Goal: Transaction & Acquisition: Purchase product/service

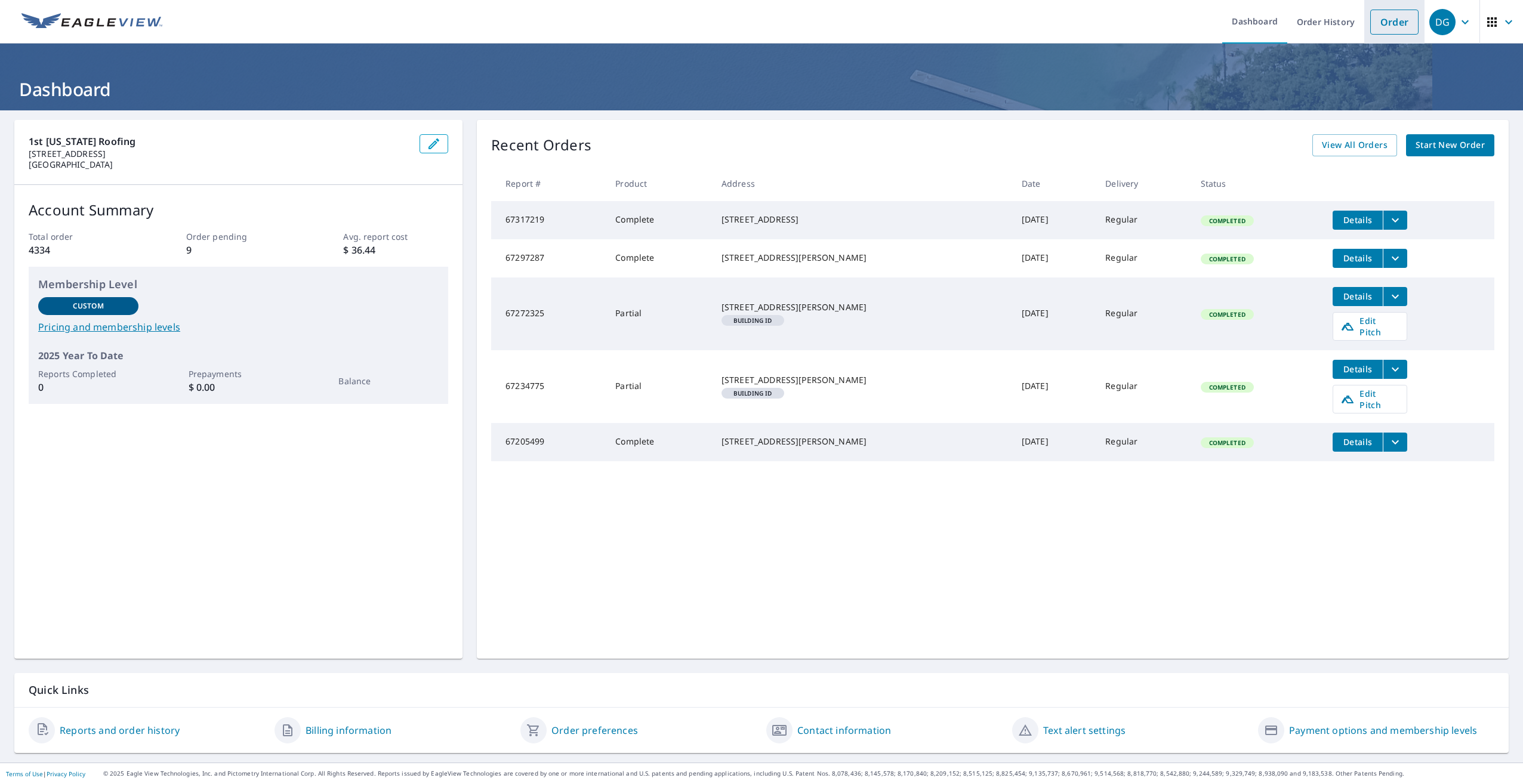
click at [1383, 12] on link "Order" at bounding box center [1394, 22] width 48 height 25
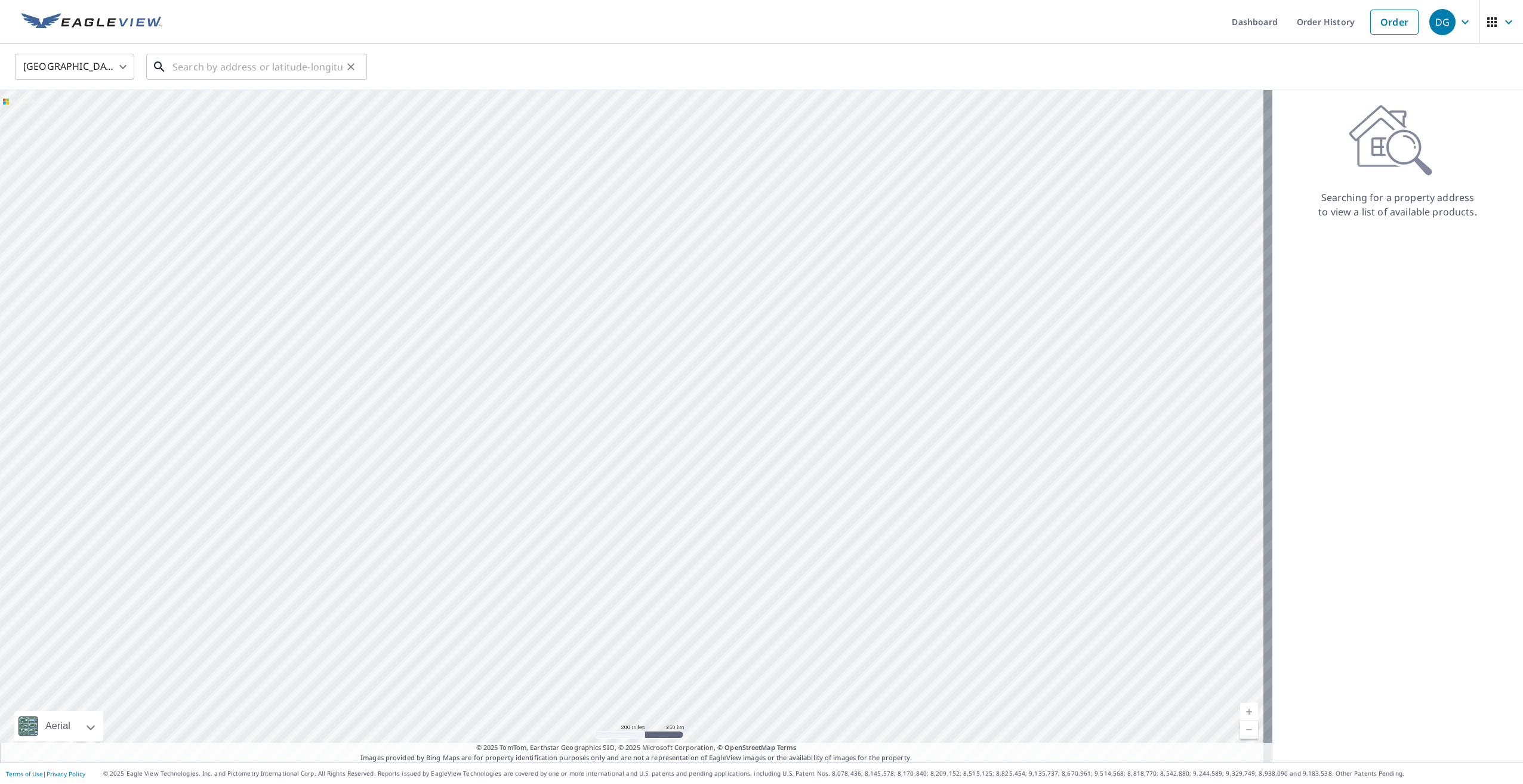
click at [196, 72] on input "text" at bounding box center [258, 66] width 170 height 33
click at [241, 105] on span "[STREET_ADDRESS]" at bounding box center [264, 102] width 188 height 15
type input "[STREET_ADDRESS][PERSON_NAME]"
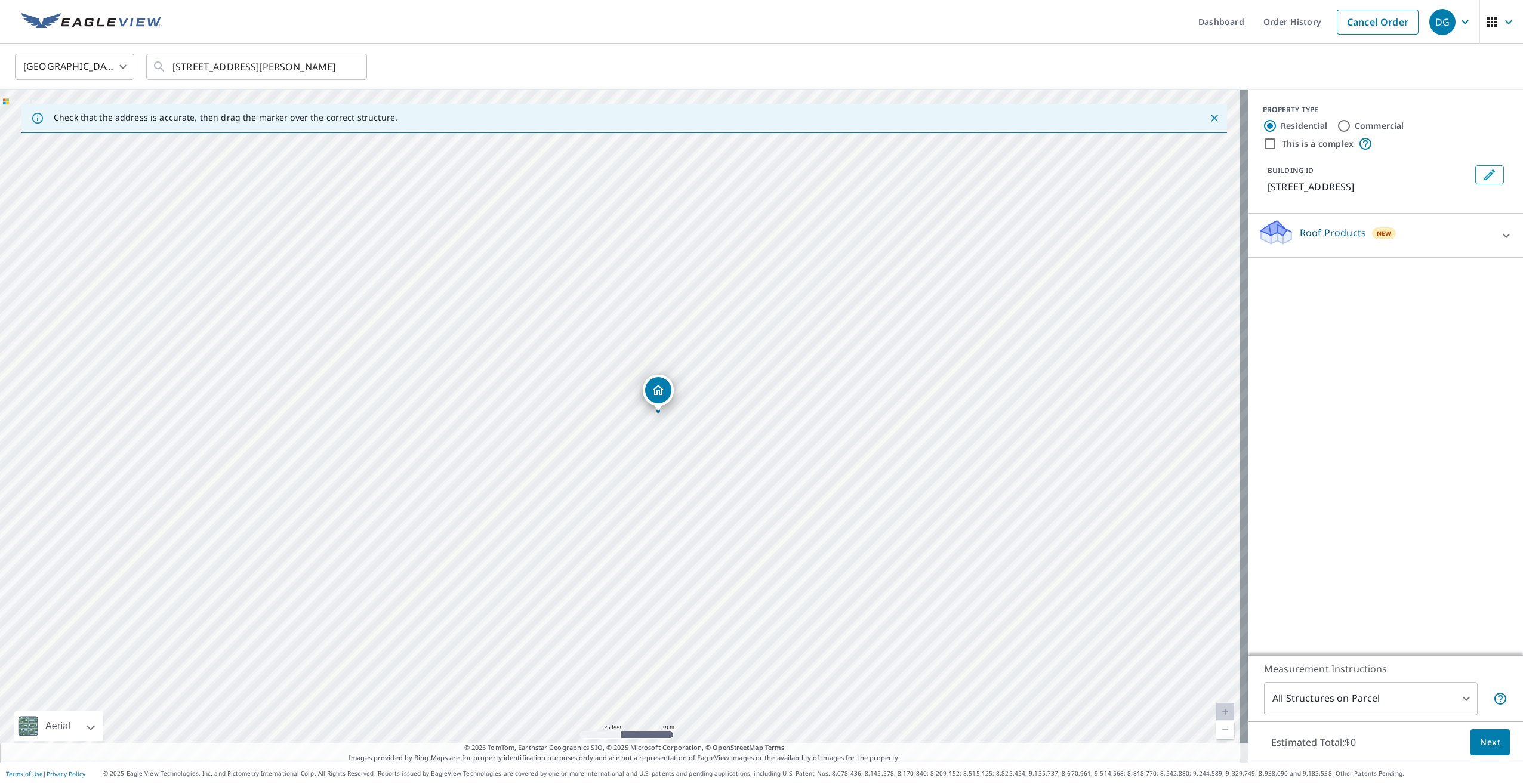
click at [1478, 242] on div "Roof Products New" at bounding box center [1375, 236] width 234 height 34
click at [1258, 304] on input "Complete $22.3 - $64.25" at bounding box center [1267, 303] width 18 height 15
checkbox input "true"
click at [1456, 698] on body "DG DG Dashboard Order History Cancel Order DG United States [GEOGRAPHIC_DATA] ​…" at bounding box center [762, 392] width 1523 height 784
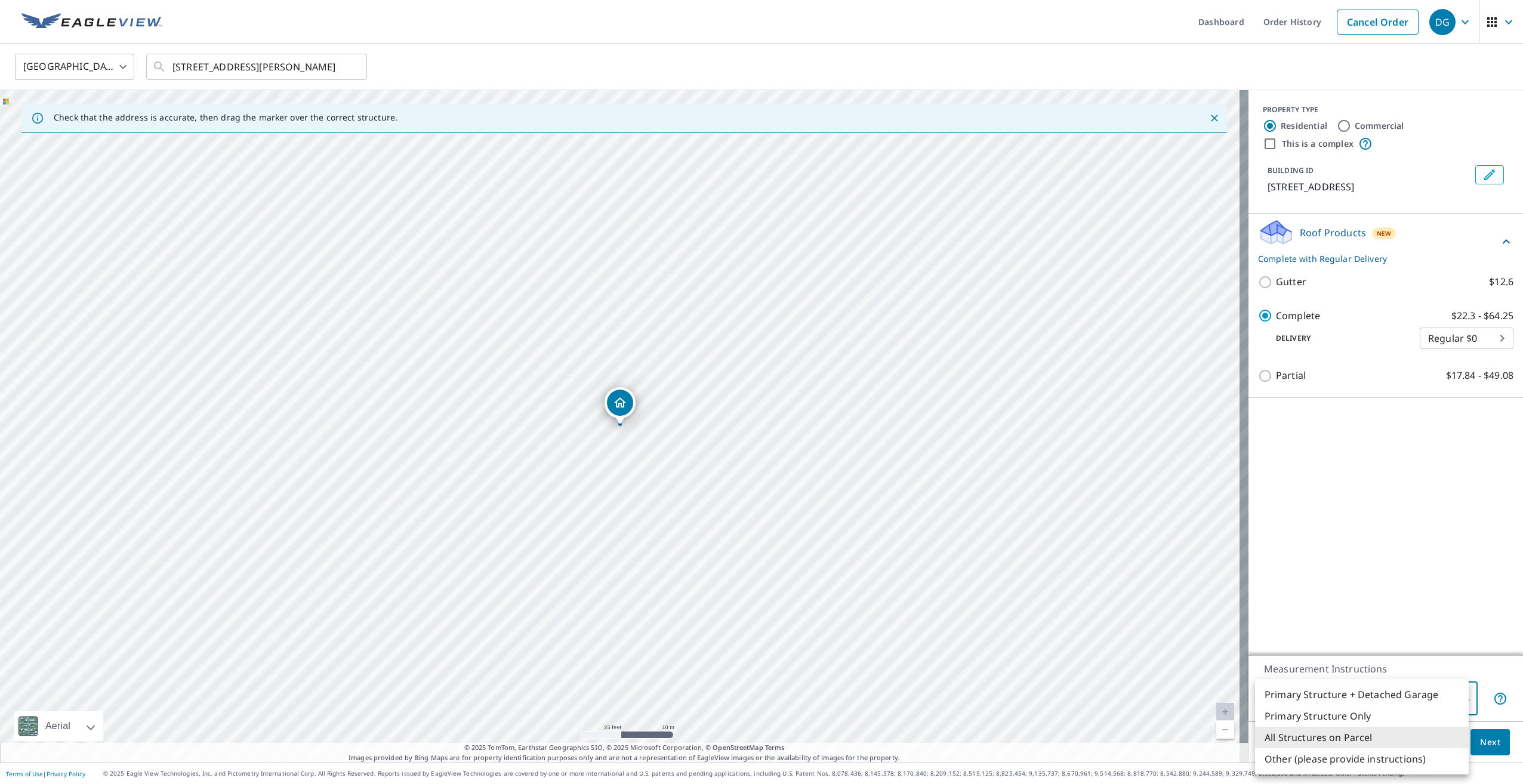
click at [1366, 714] on li "Primary Structure Only" at bounding box center [1362, 716] width 214 height 21
type input "2"
click at [1480, 747] on span "Next" at bounding box center [1490, 742] width 20 height 15
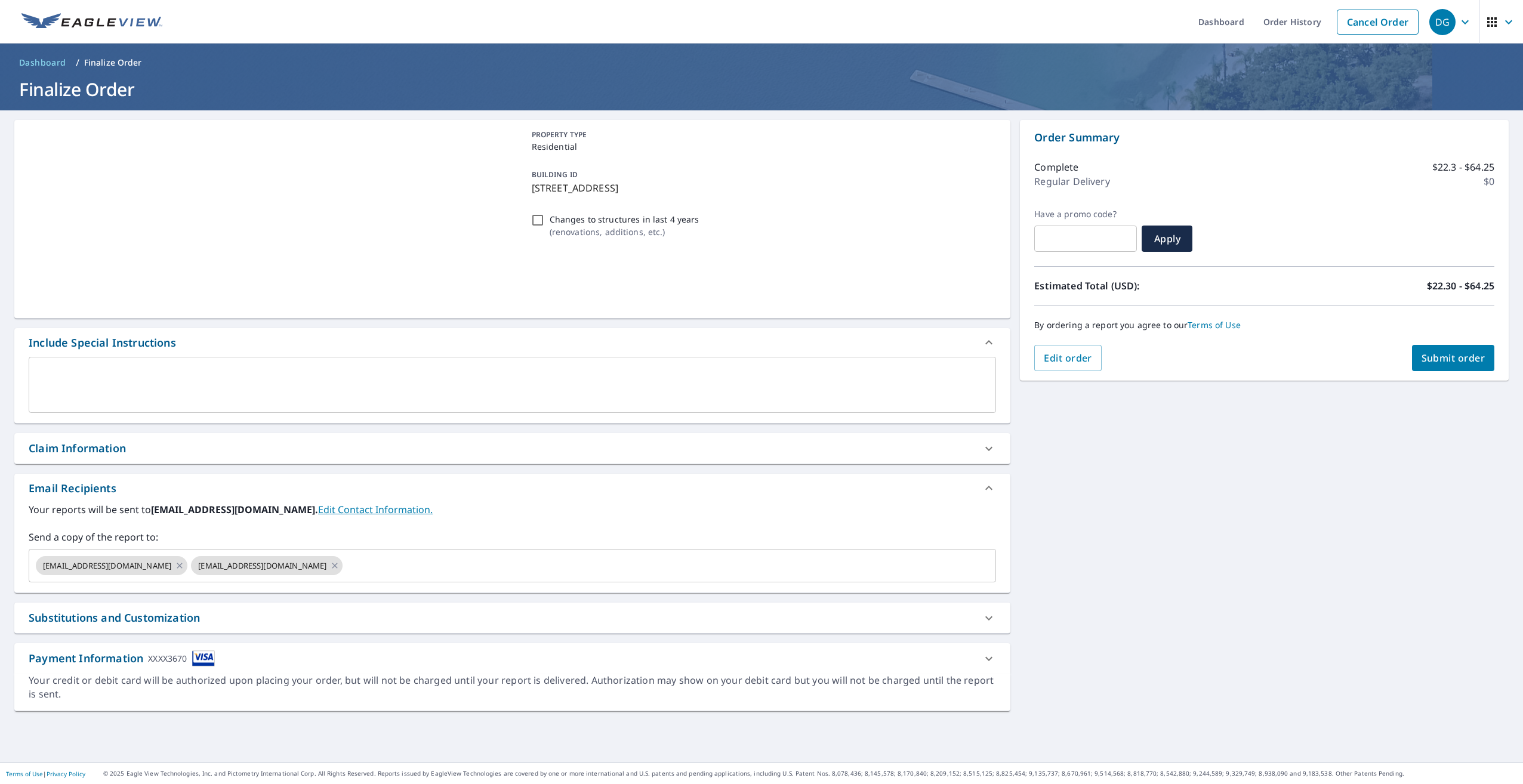
click at [237, 440] on div "Claim Information" at bounding box center [501, 448] width 946 height 16
checkbox input "true"
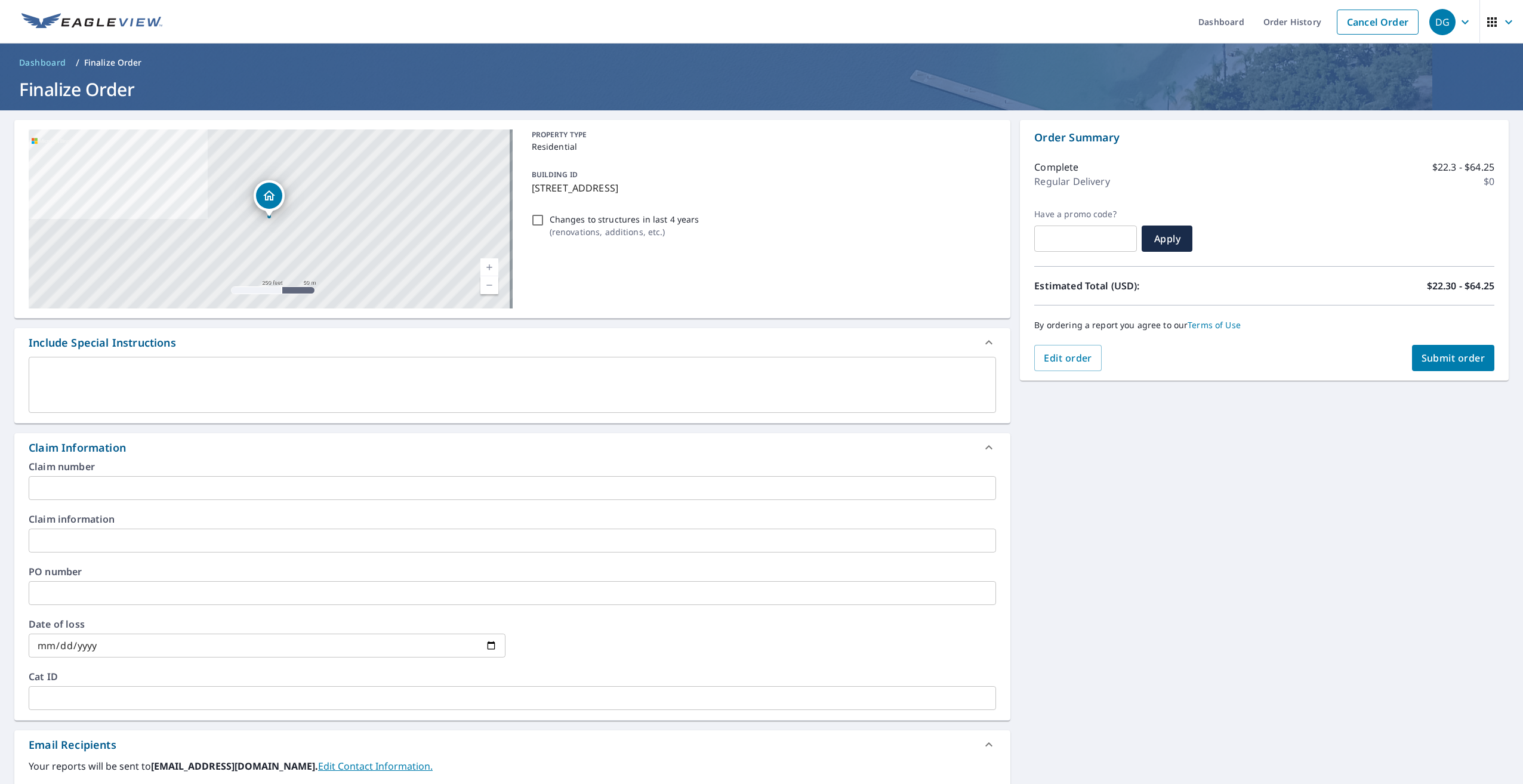
click at [222, 486] on input "text" at bounding box center [512, 487] width 968 height 24
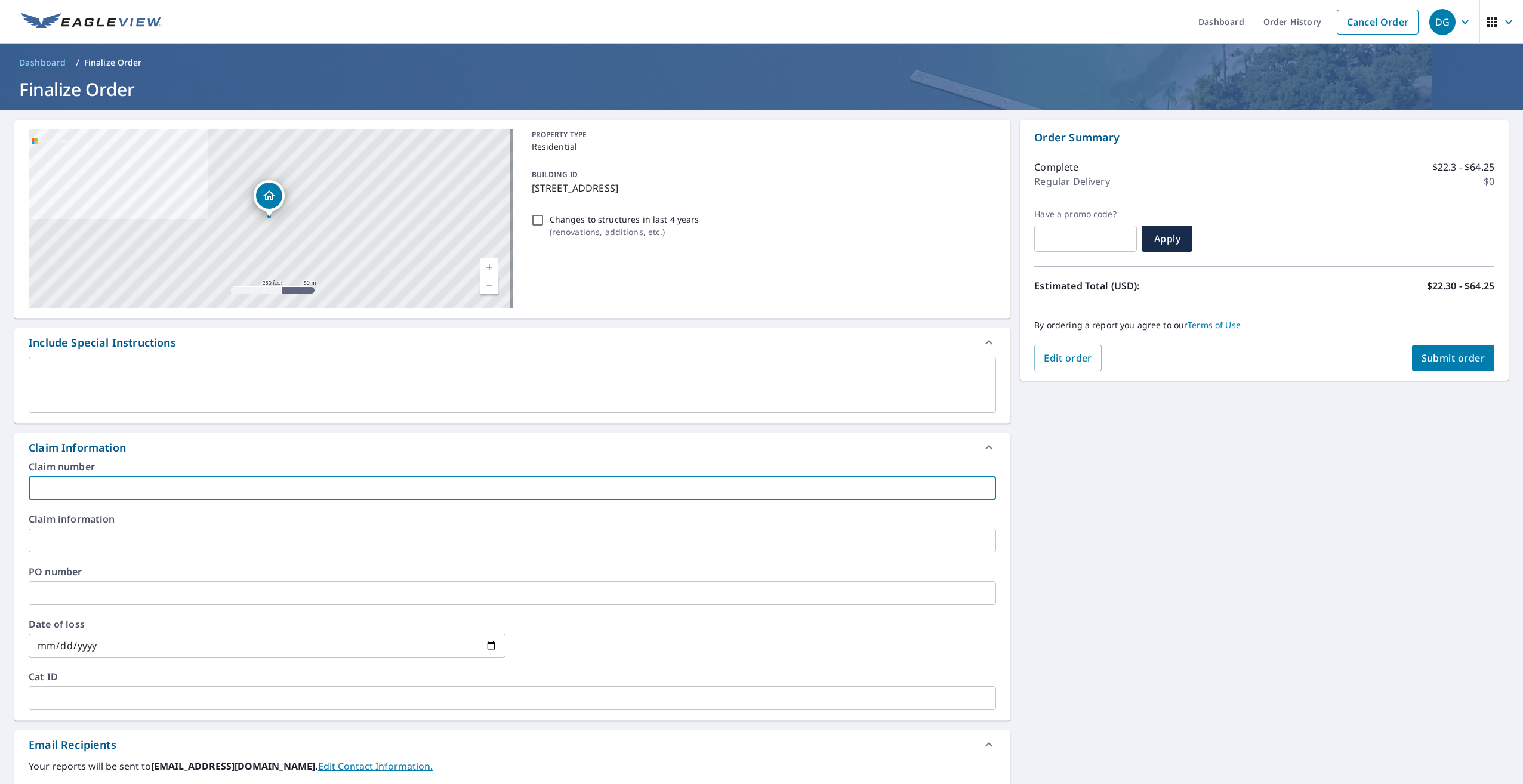
type input "1"
checkbox input "true"
type input "13"
checkbox input "true"
type input "13-"
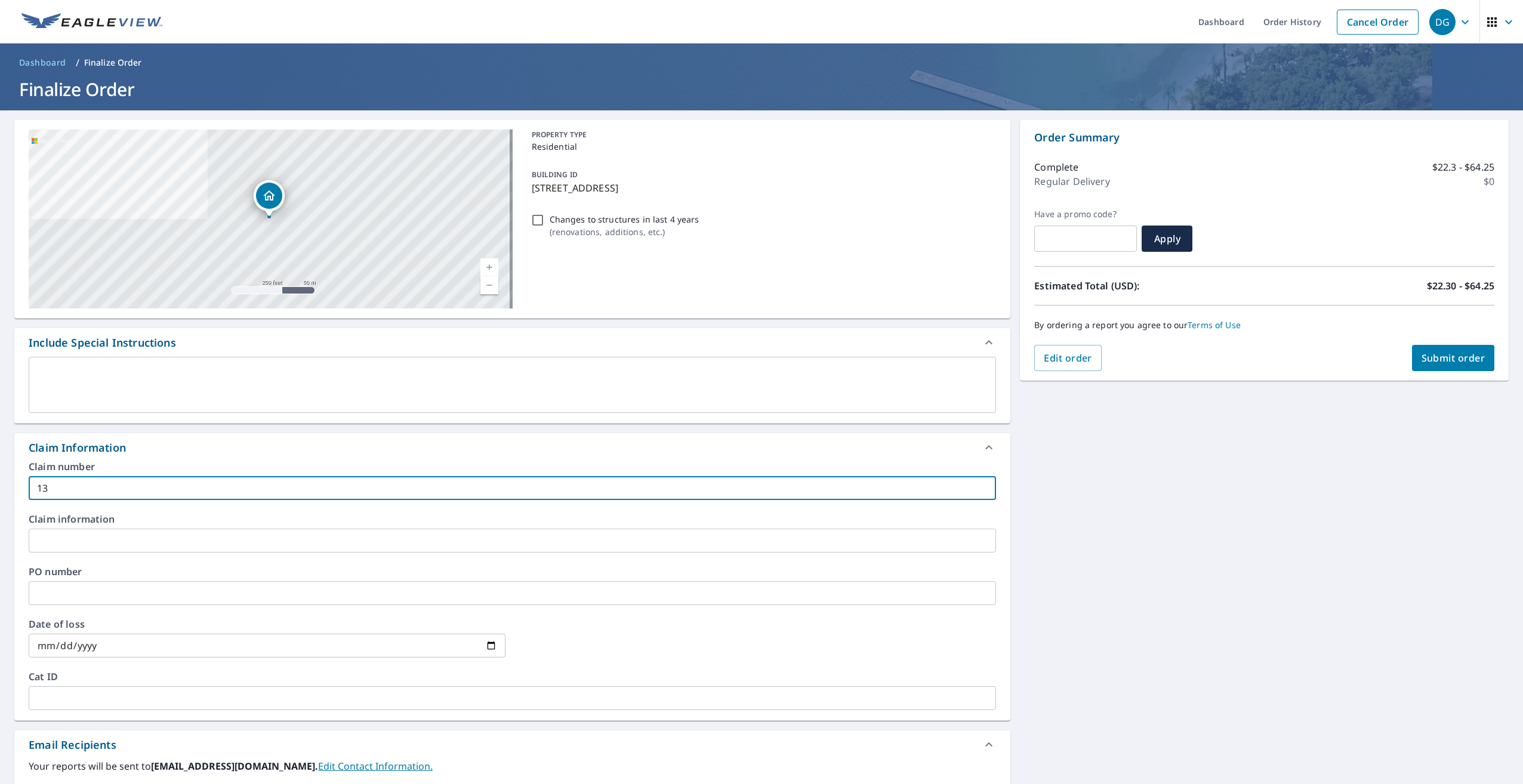
checkbox input "true"
type input "13-k"
checkbox input "true"
type input "13-ka"
checkbox input "true"
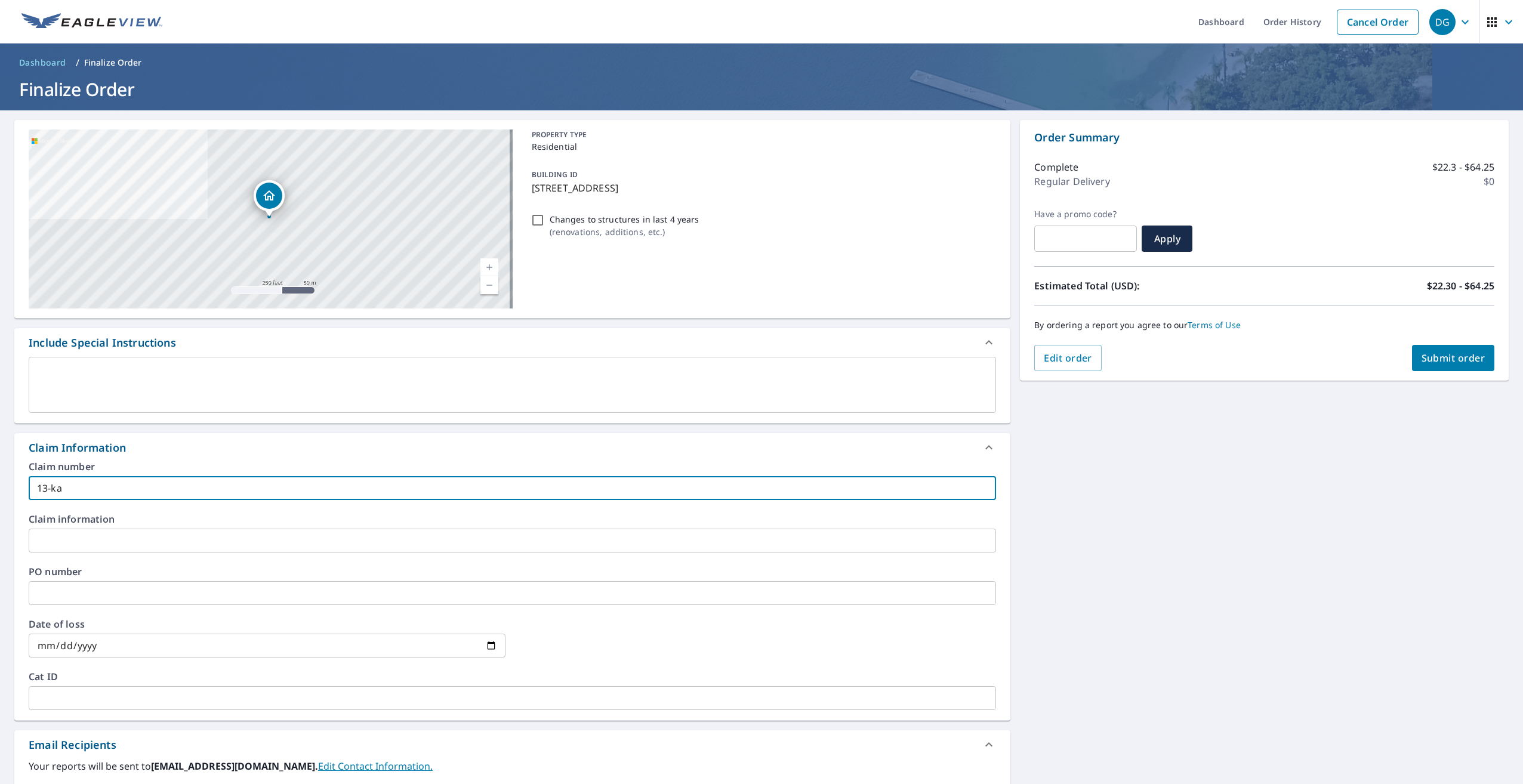
type input "13-kar"
checkbox input "true"
type input "13-kare"
checkbox input "true"
type input "13-[PERSON_NAME]"
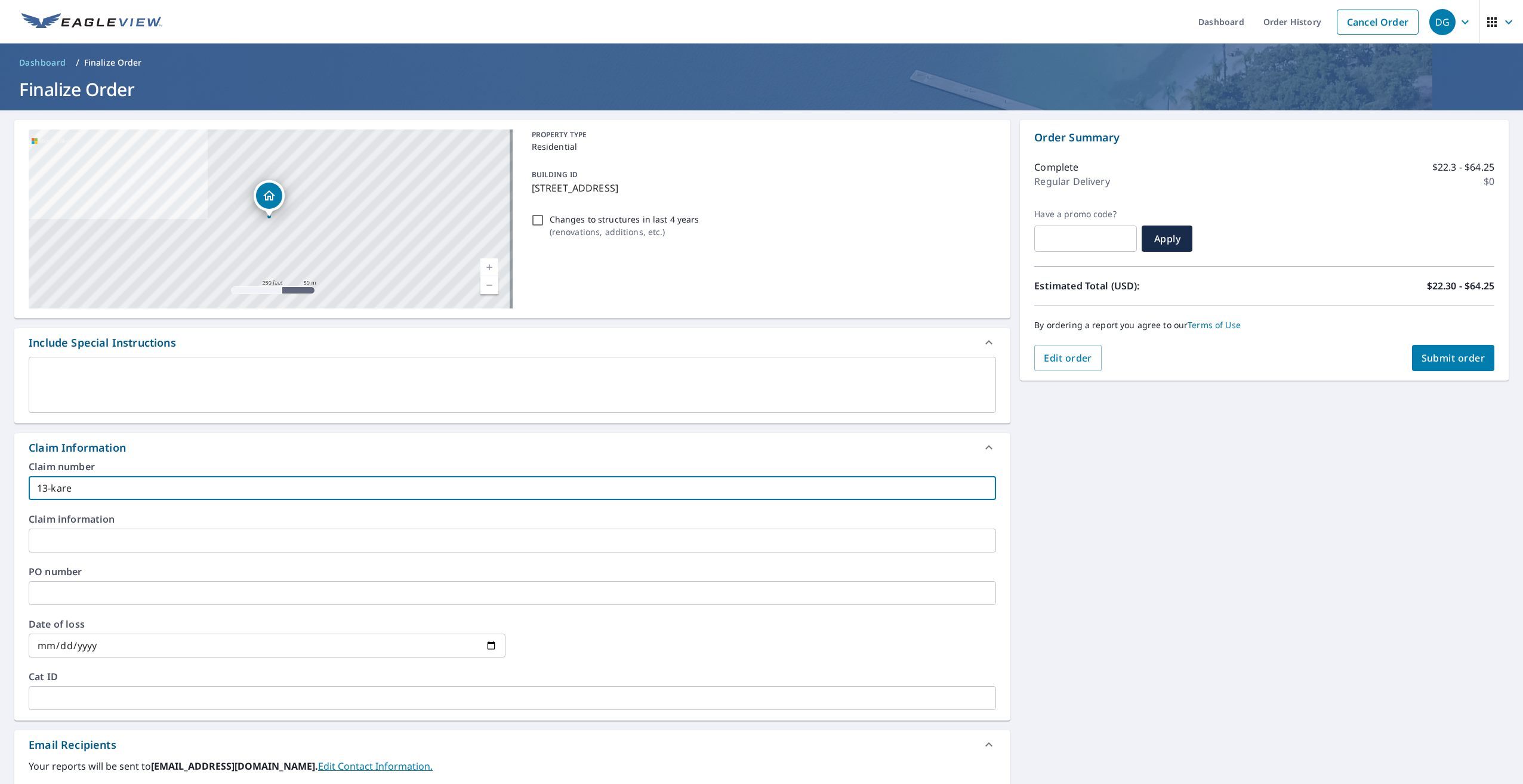
checkbox input "true"
type input "13-[PERSON_NAME]"
checkbox input "true"
type input "13-[PERSON_NAME]"
checkbox input "true"
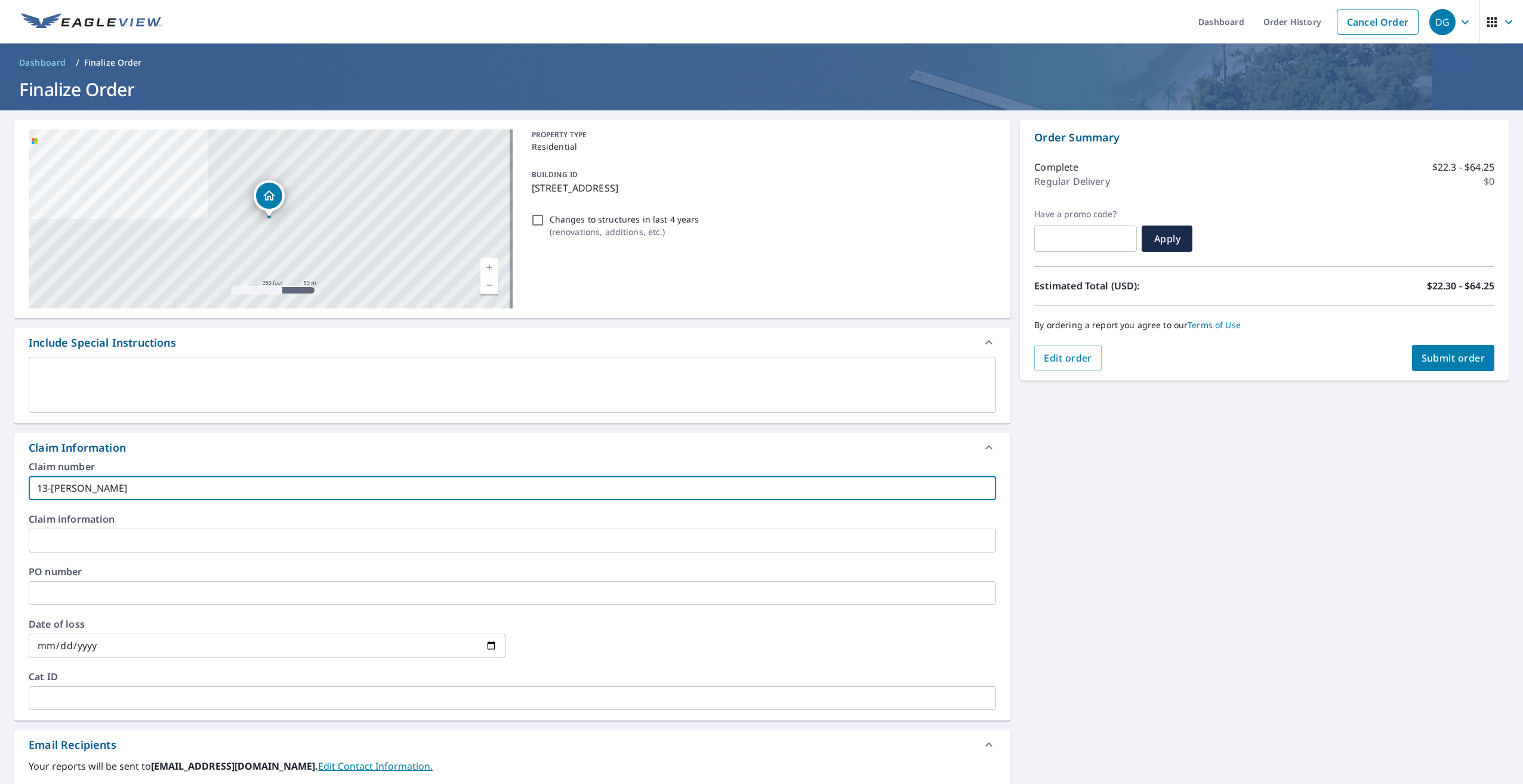
type input "13-[PERSON_NAME]"
checkbox input "true"
type input "13-[PERSON_NAME]"
checkbox input "true"
type input "13-[PERSON_NAME] [PERSON_NAME]"
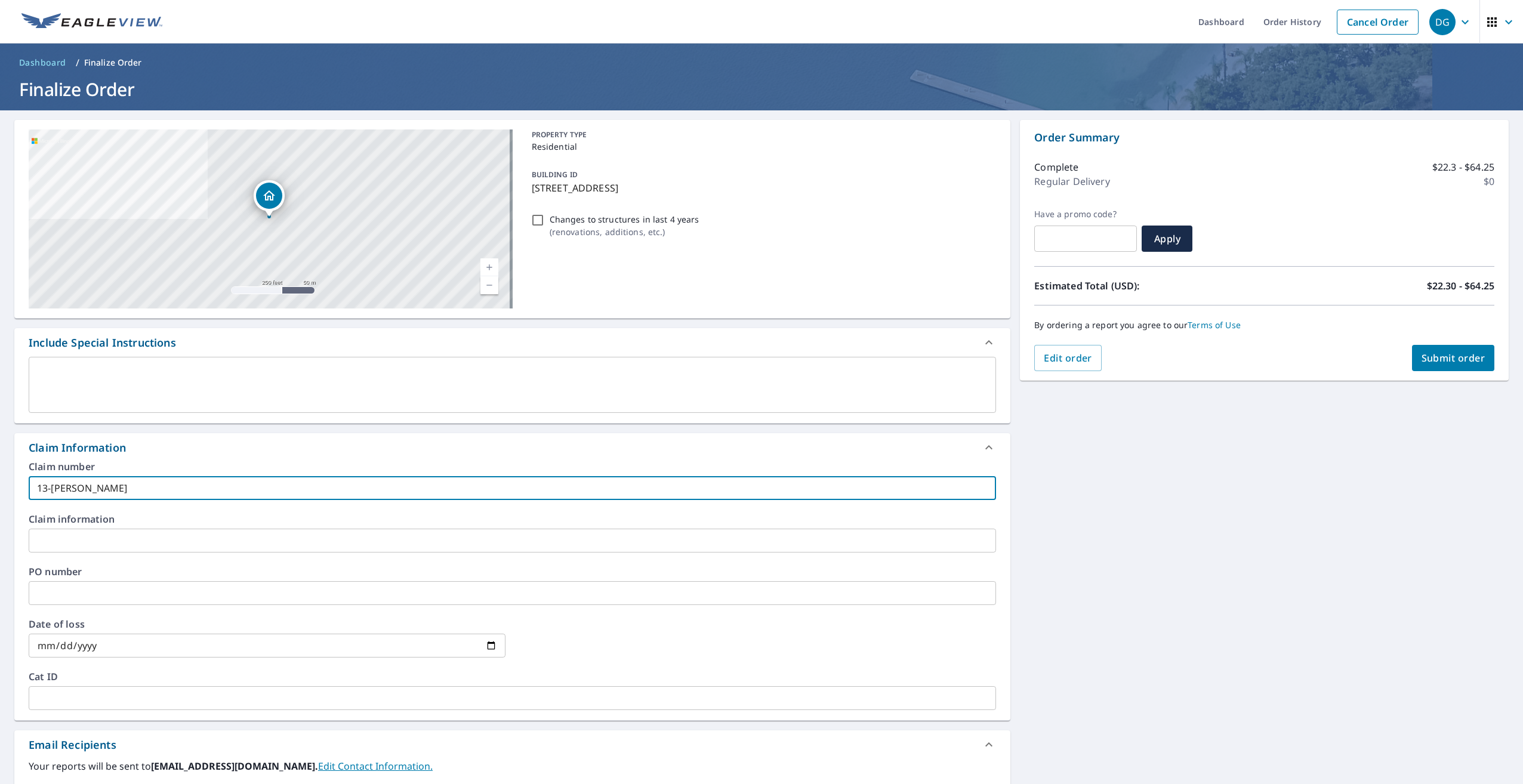
checkbox input "true"
type input "13-[PERSON_NAME]"
checkbox input "true"
type input "13-[PERSON_NAME]"
checkbox input "true"
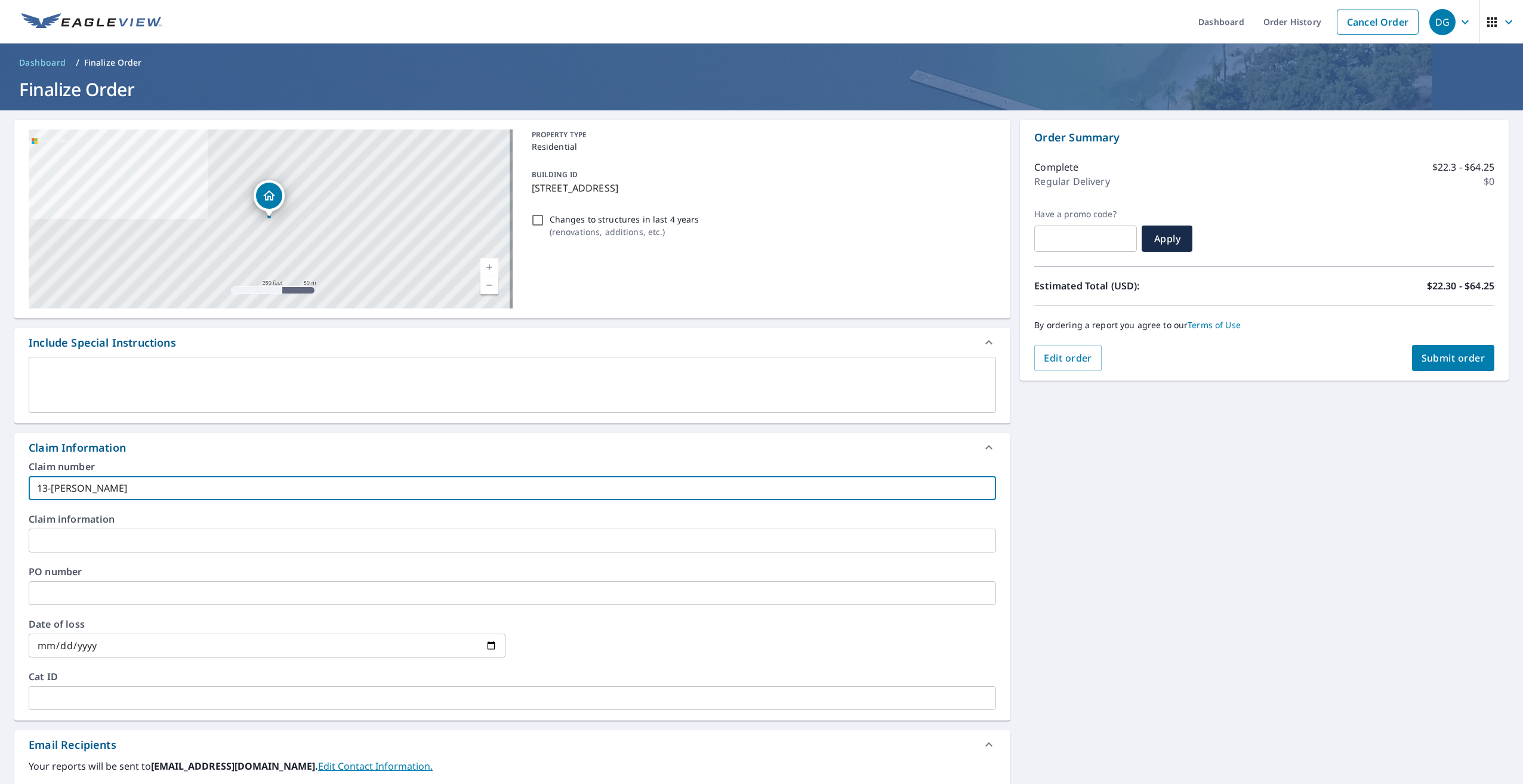
type input "13-[PERSON_NAME]"
checkbox input "true"
type input "13-[PERSON_NAME]"
checkbox input "true"
type input "13-[PERSON_NAME]"
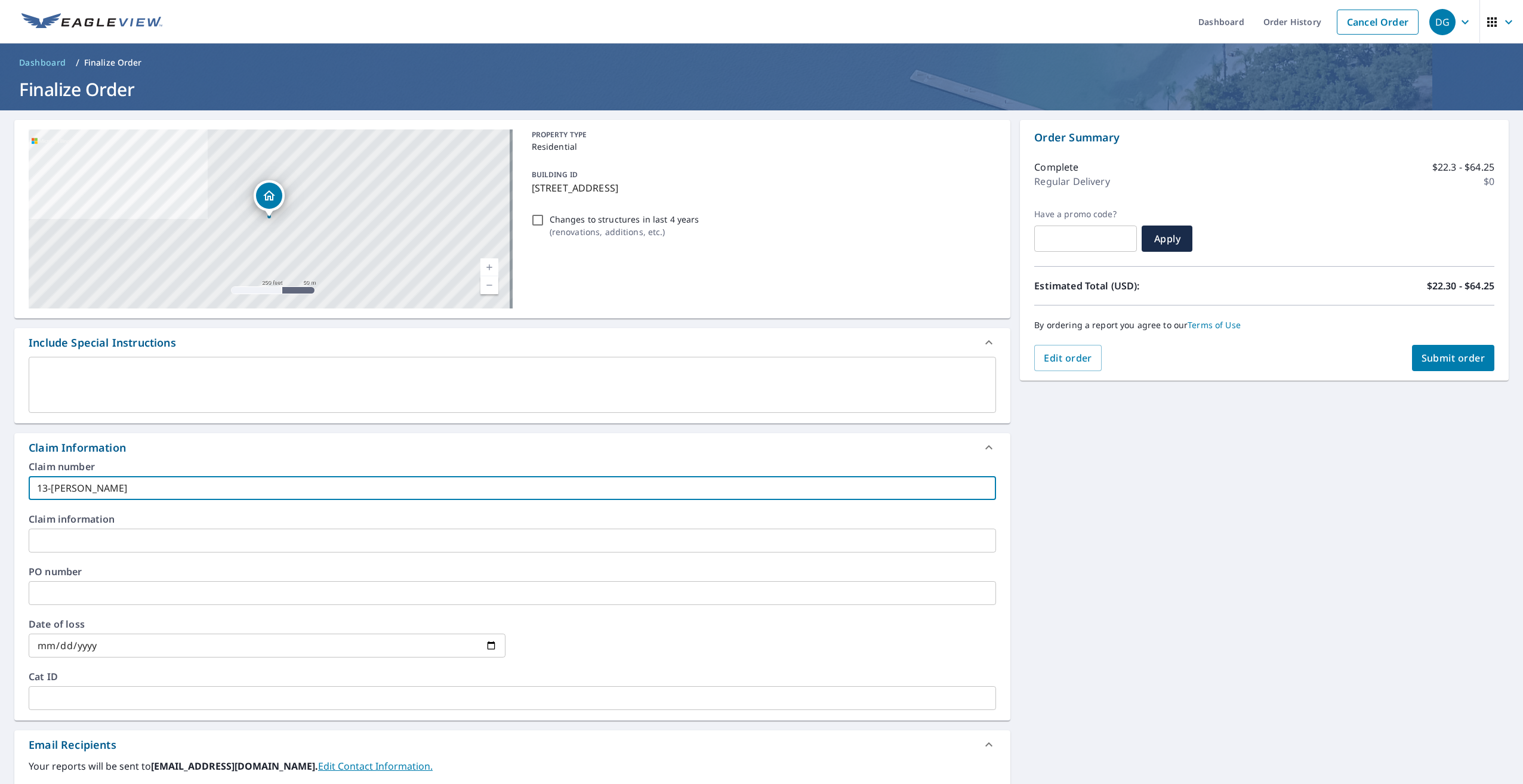
checkbox input "true"
type input "13-[PERSON_NAME]"
checkbox input "true"
type input "13-[PERSON_NAME]"
checkbox input "true"
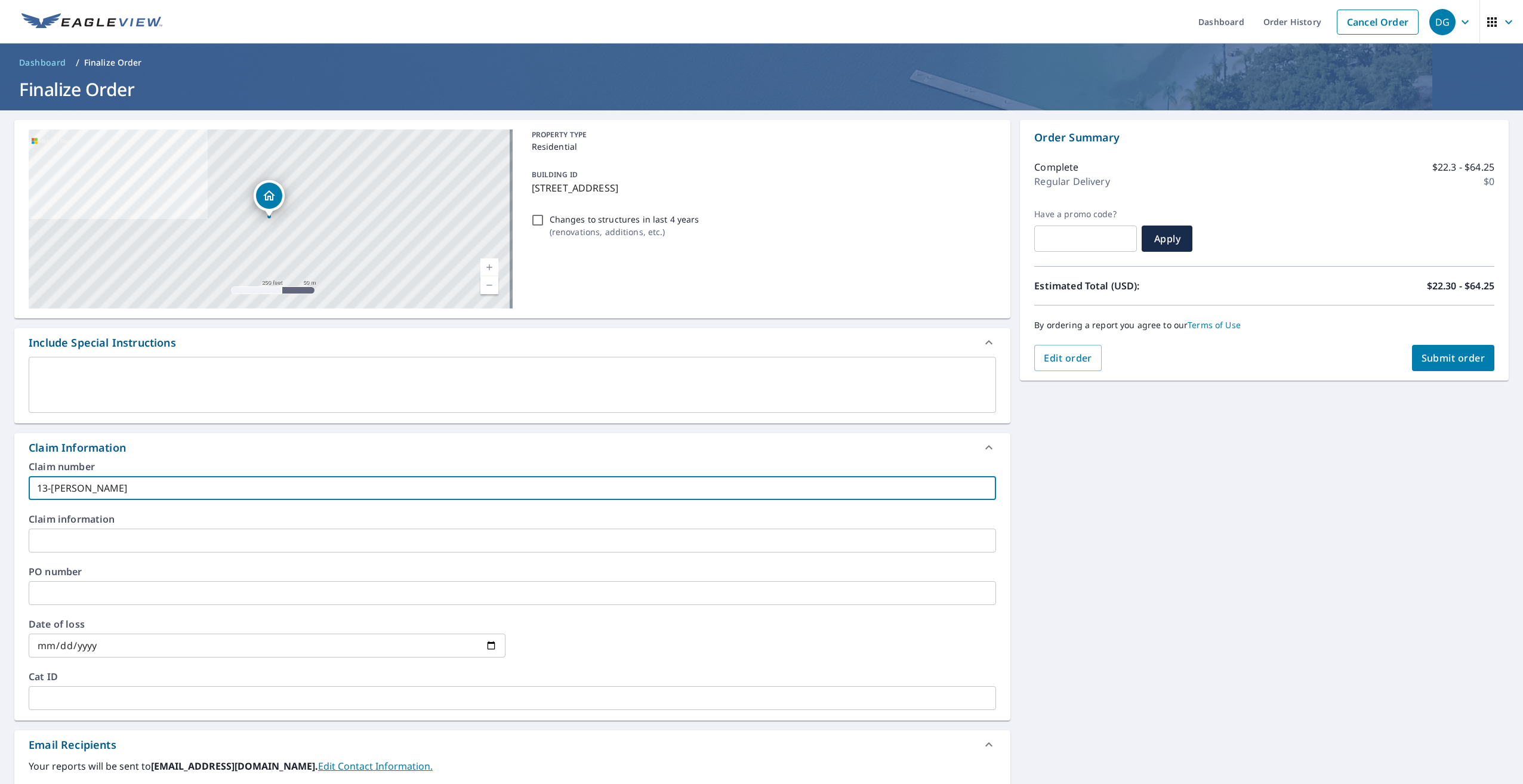
type input "13-[PERSON_NAME] [PERSON_NAME]"
checkbox input "true"
type input "13-[PERSON_NAME]"
checkbox input "true"
type input "13-[PERSON_NAME]"
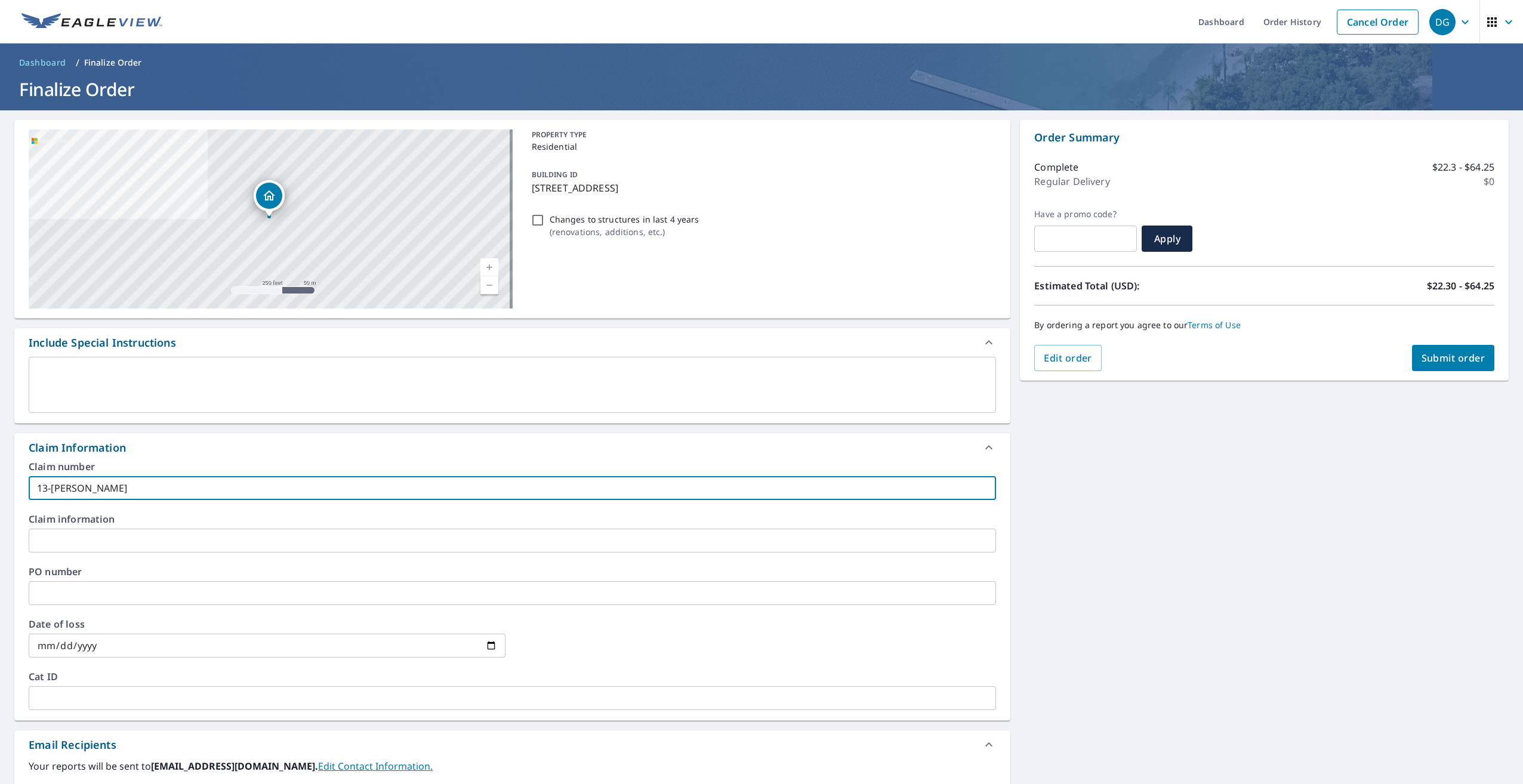
checkbox input "true"
type input "13-[PERSON_NAME]"
checkbox input "true"
type input "13-[PERSON_NAME]"
checkbox input "true"
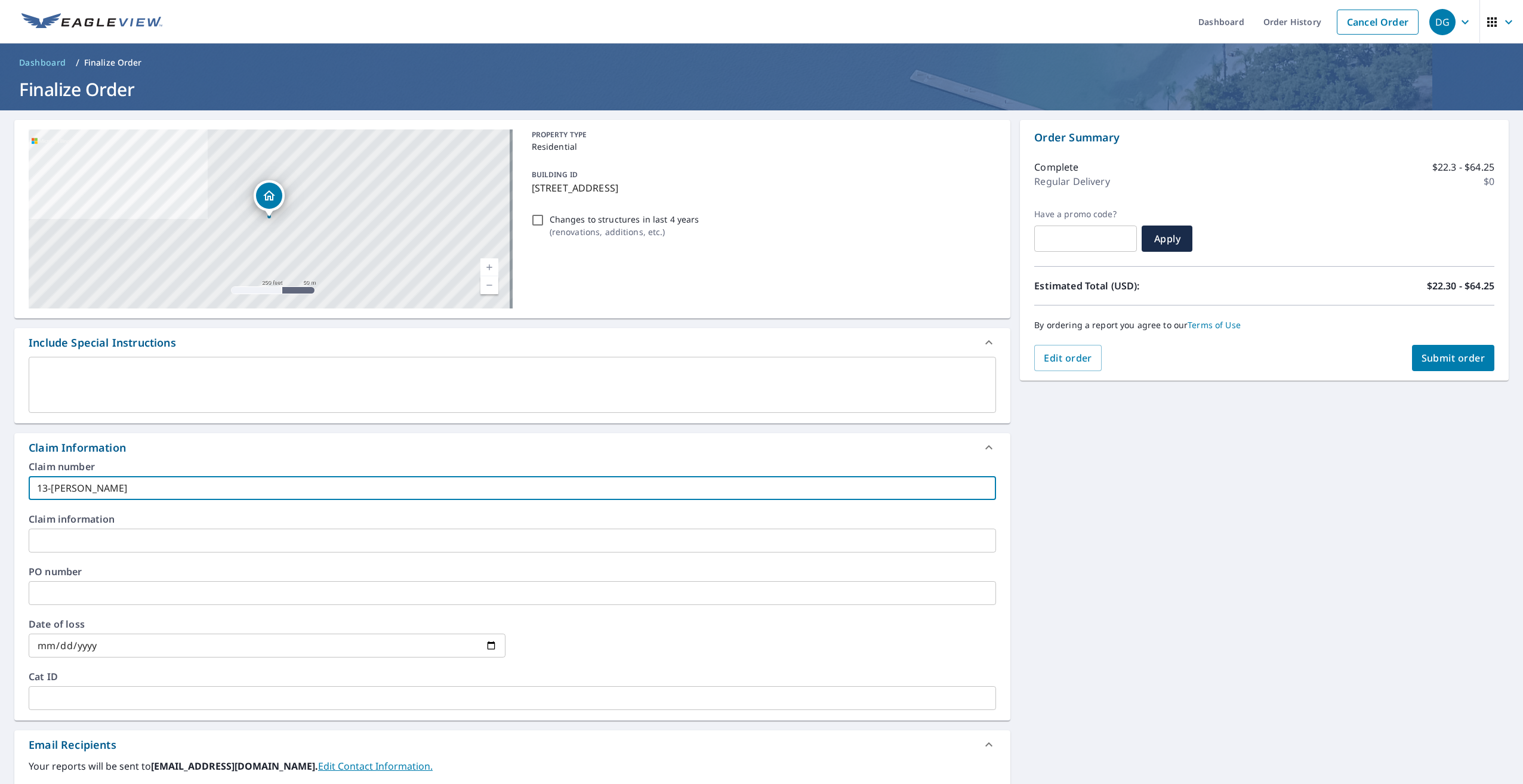
type input "13-[PERSON_NAME]"
checkbox input "true"
type input "13-kare"
checkbox input "true"
type input "13-kar"
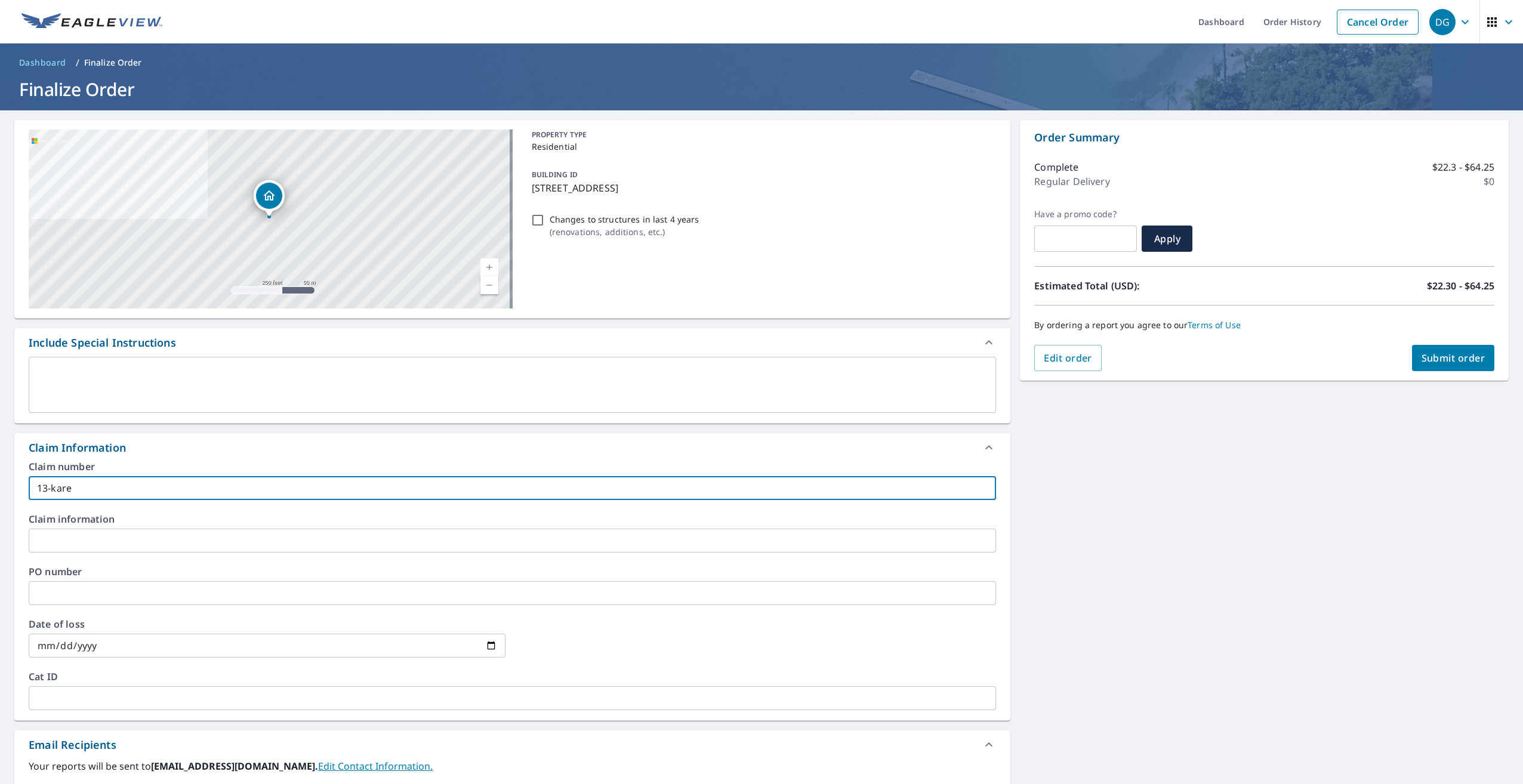
checkbox input "true"
type input "13-ka"
checkbox input "true"
type input "13-k"
checkbox input "true"
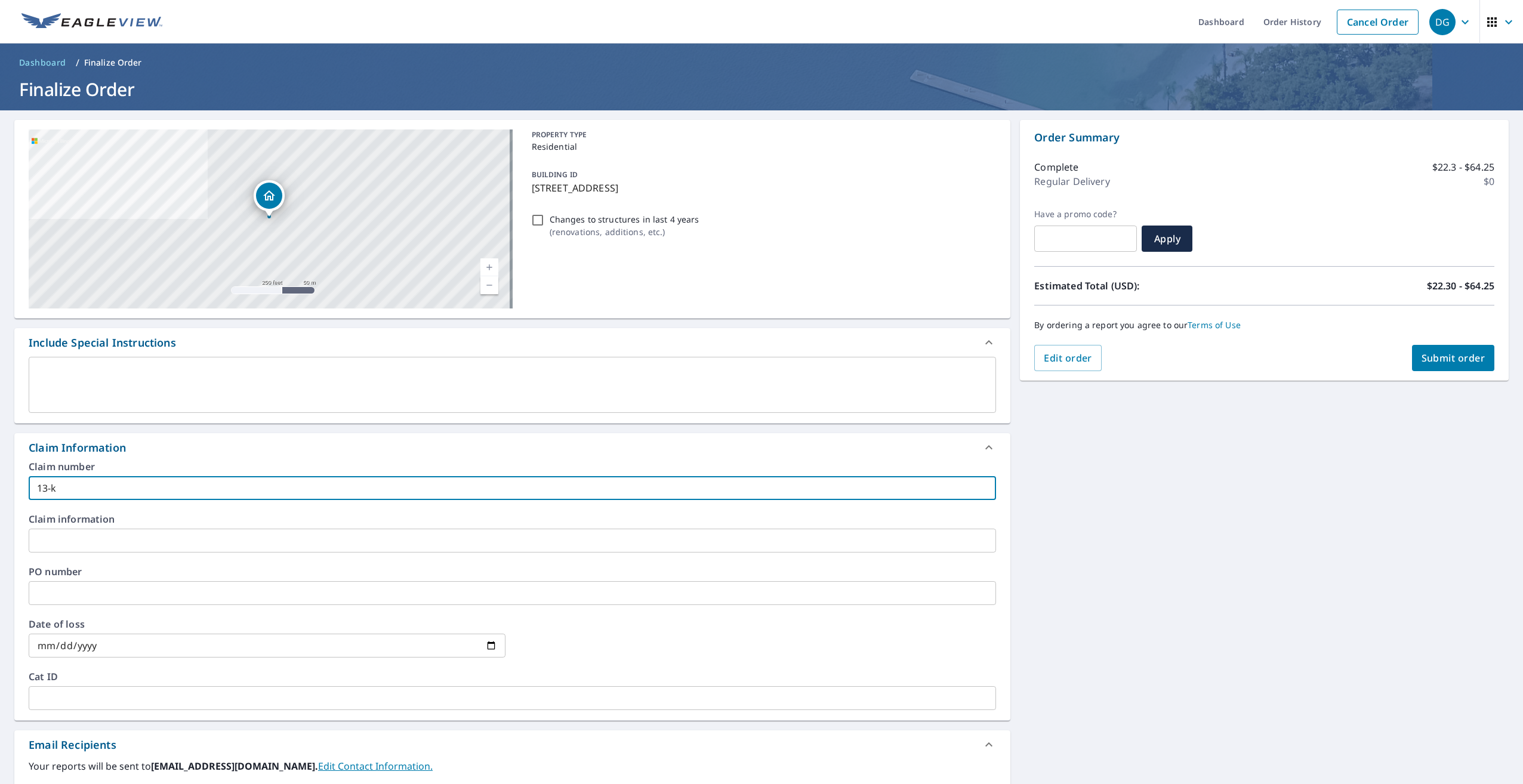
type input "13-"
checkbox input "true"
type input "13-n"
checkbox input "true"
type input "13-na"
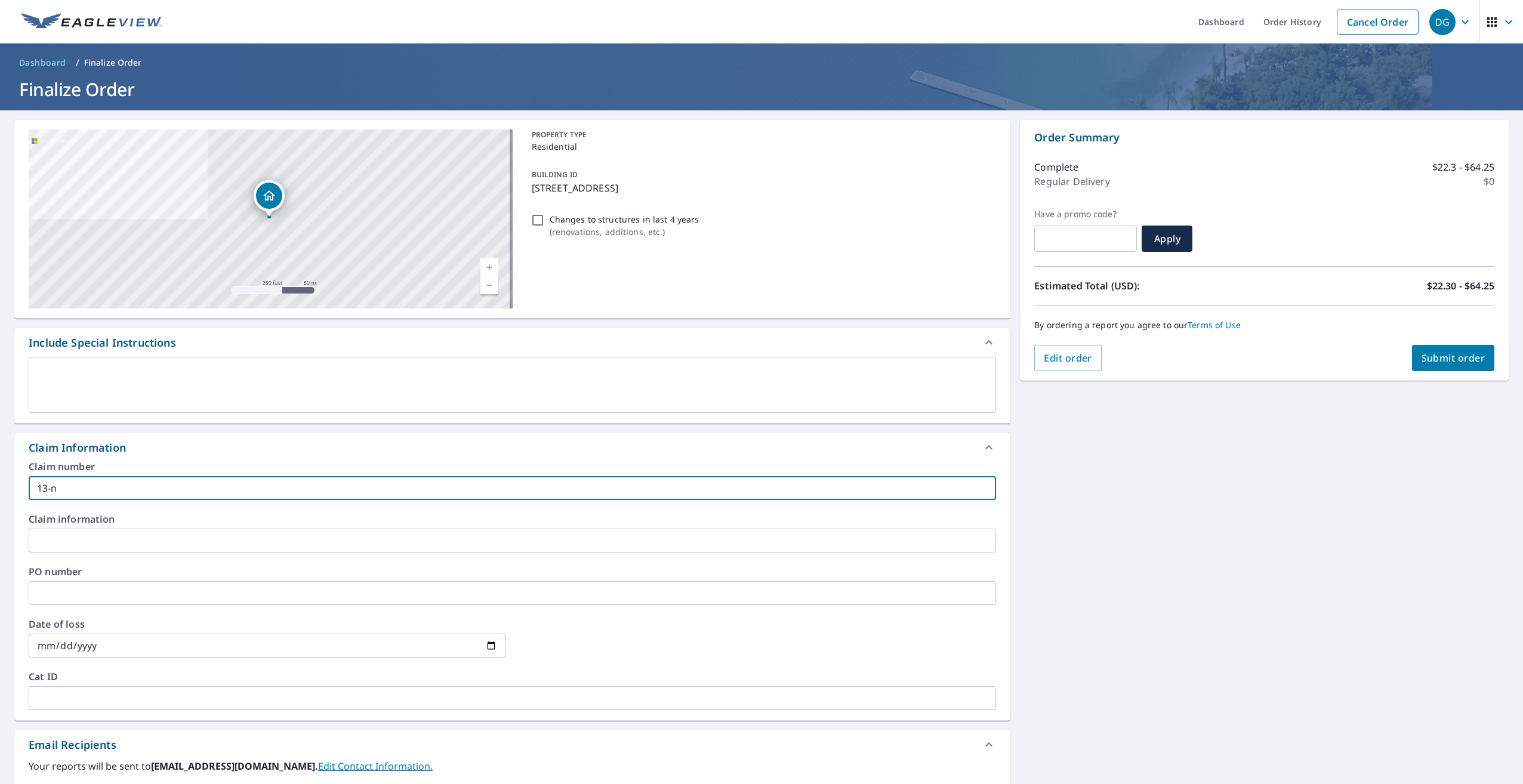
checkbox input "true"
type input "13-nan"
checkbox input "true"
type input "13-nanc"
checkbox input "true"
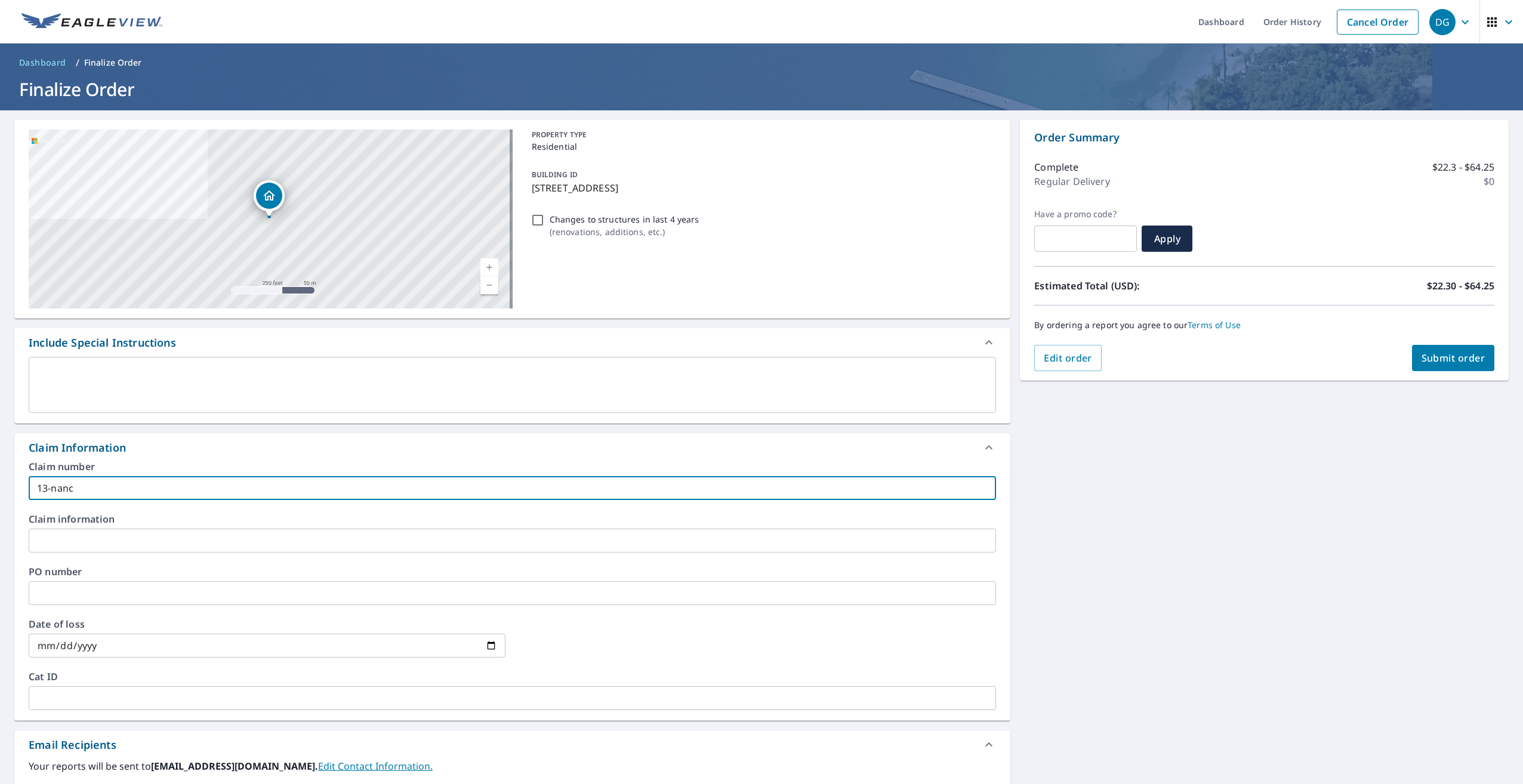
type input "13-[PERSON_NAME]"
checkbox input "true"
type input "13-[PERSON_NAME]"
checkbox input "true"
type input "13-[PERSON_NAME]"
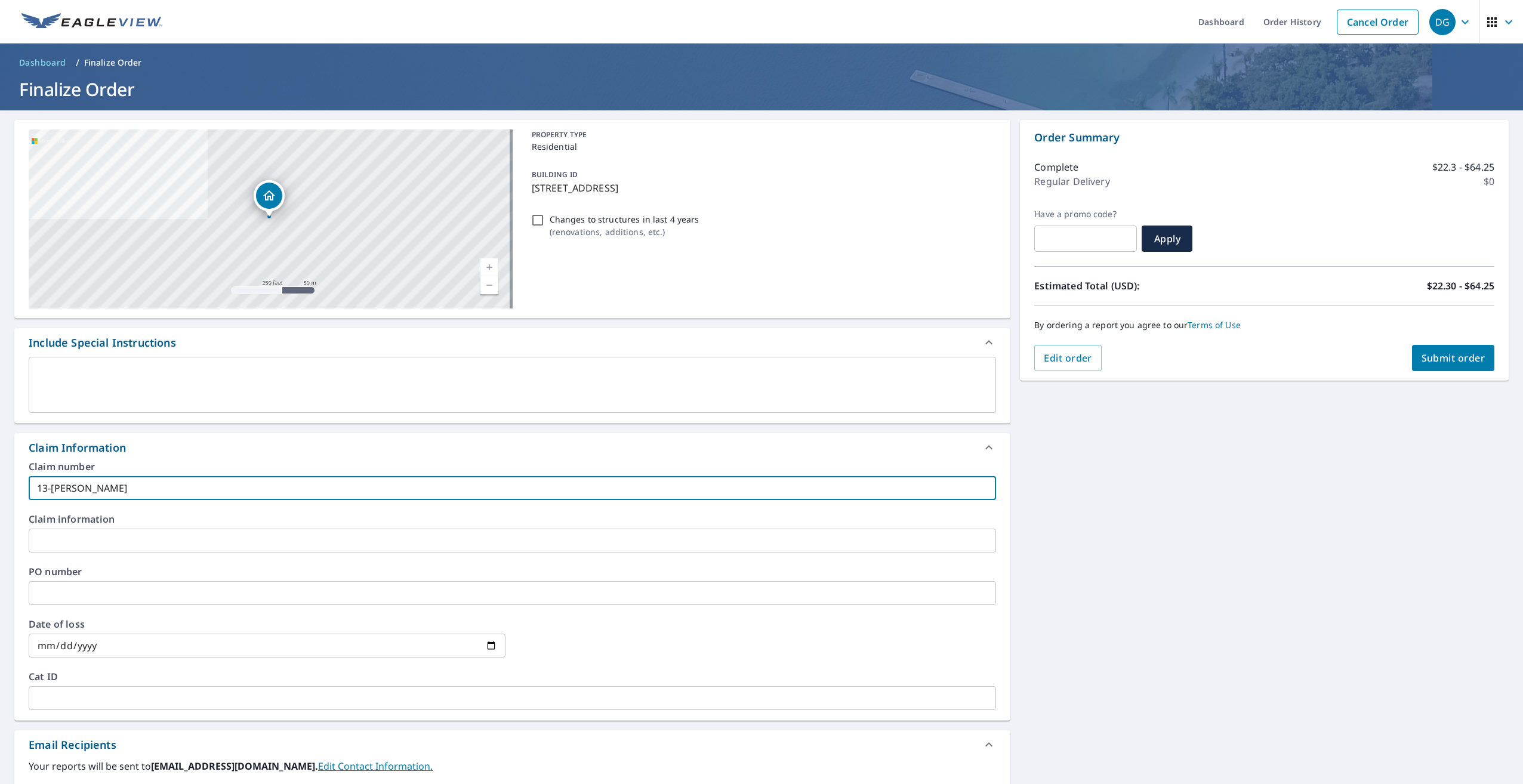
checkbox input "true"
type input "13-[PERSON_NAME] sa"
checkbox input "true"
type input "13-[PERSON_NAME] [PERSON_NAME]"
checkbox input "true"
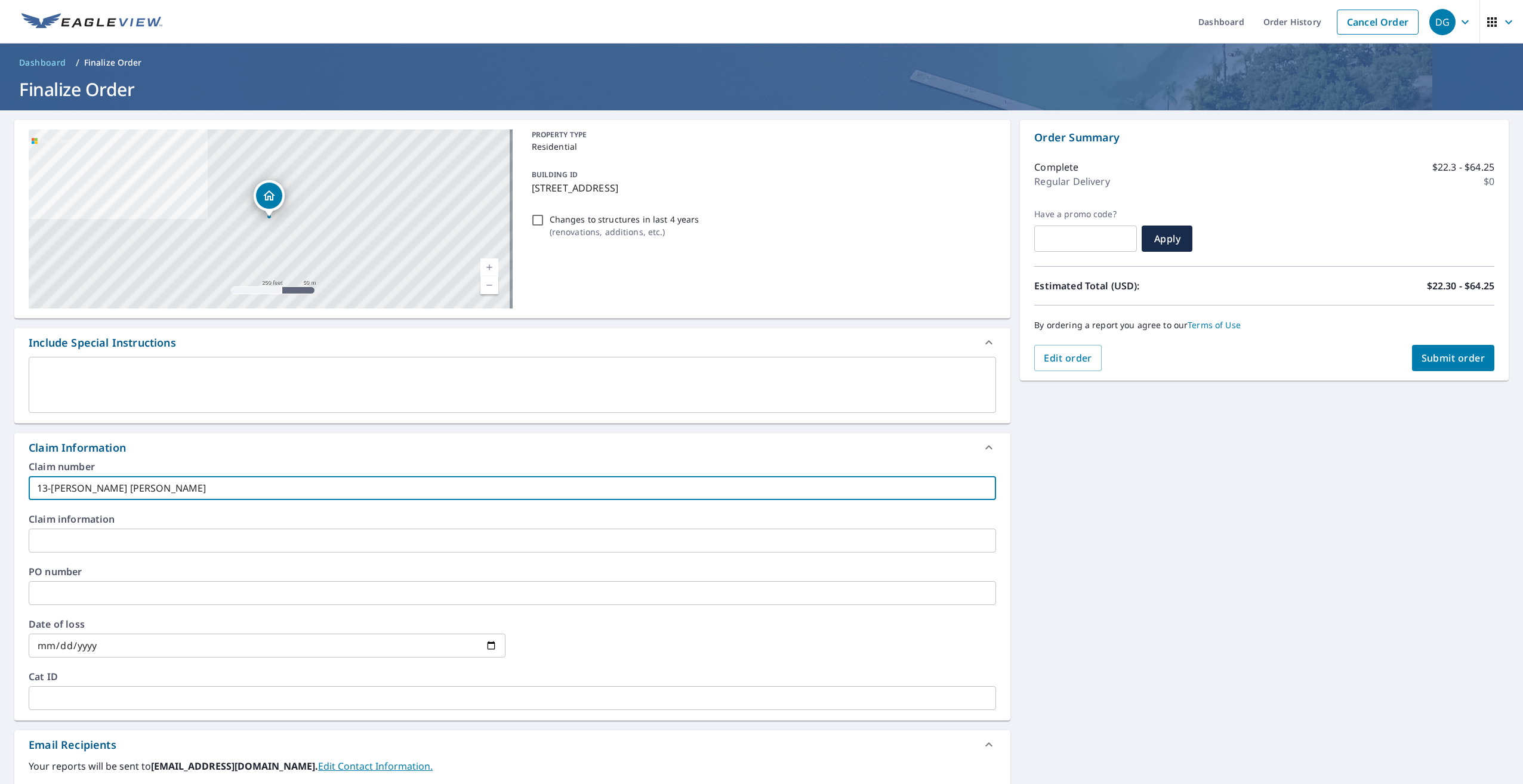
type input "13-[PERSON_NAME]"
checkbox input "true"
type input "13-[PERSON_NAME]"
checkbox input "true"
type input "13-[PERSON_NAME]"
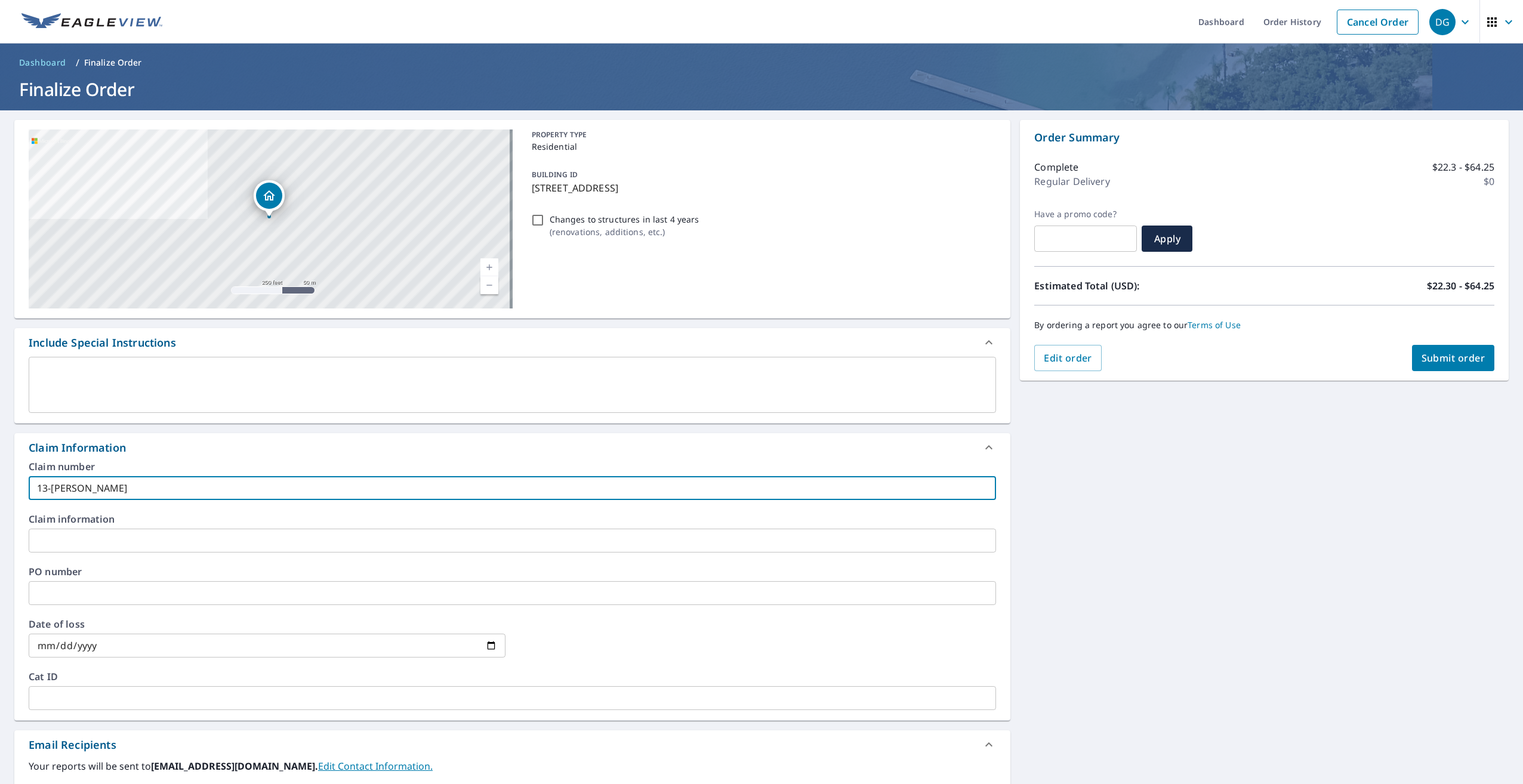
checkbox input "true"
type input "13-[PERSON_NAME]"
checkbox input "true"
type input "13-[PERSON_NAME]"
checkbox input "true"
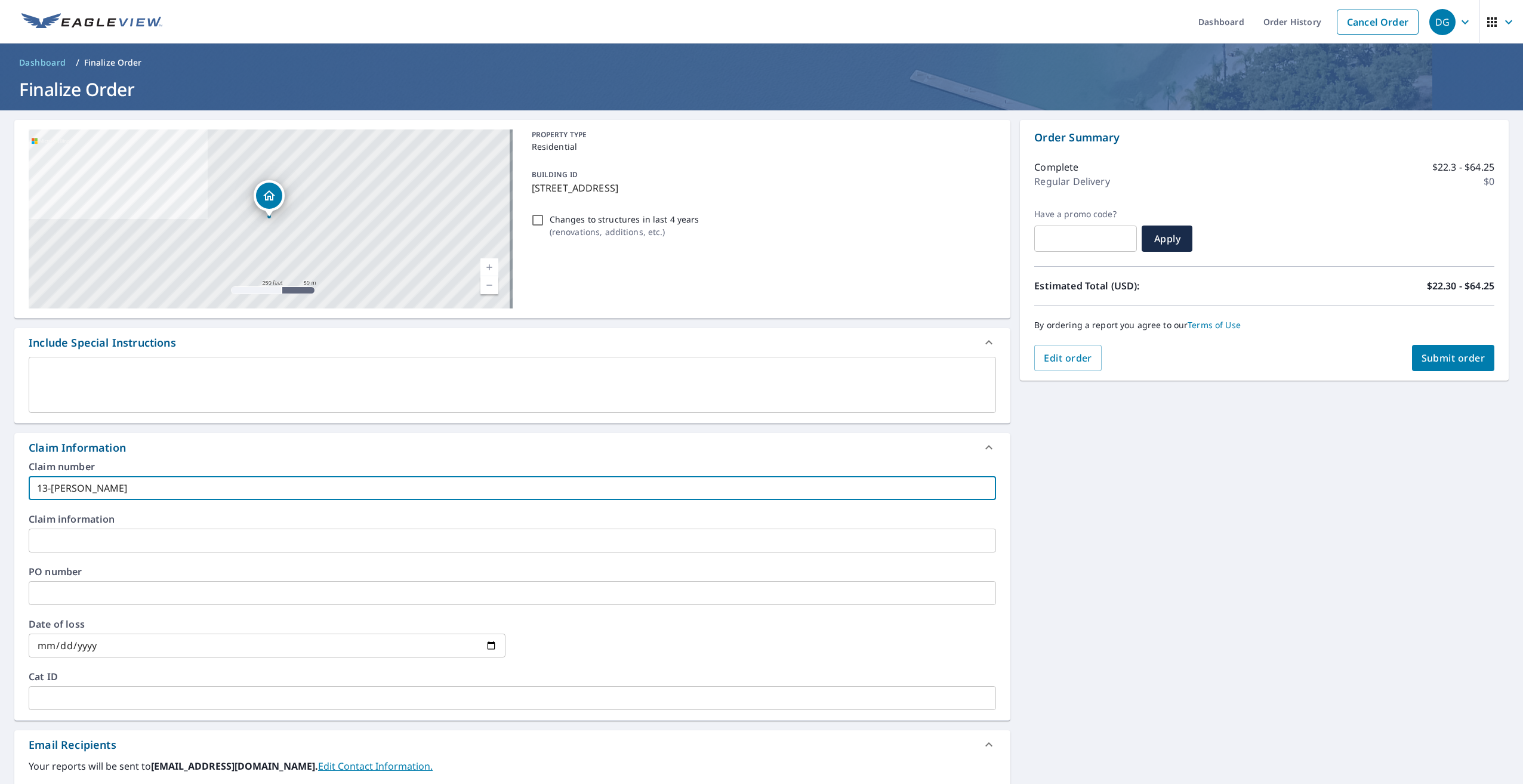
type input "13-[PERSON_NAME]"
checkbox input "true"
type input "13-[PERSON_NAME]"
click at [610, 460] on div "Claim Information" at bounding box center [513, 447] width 996 height 29
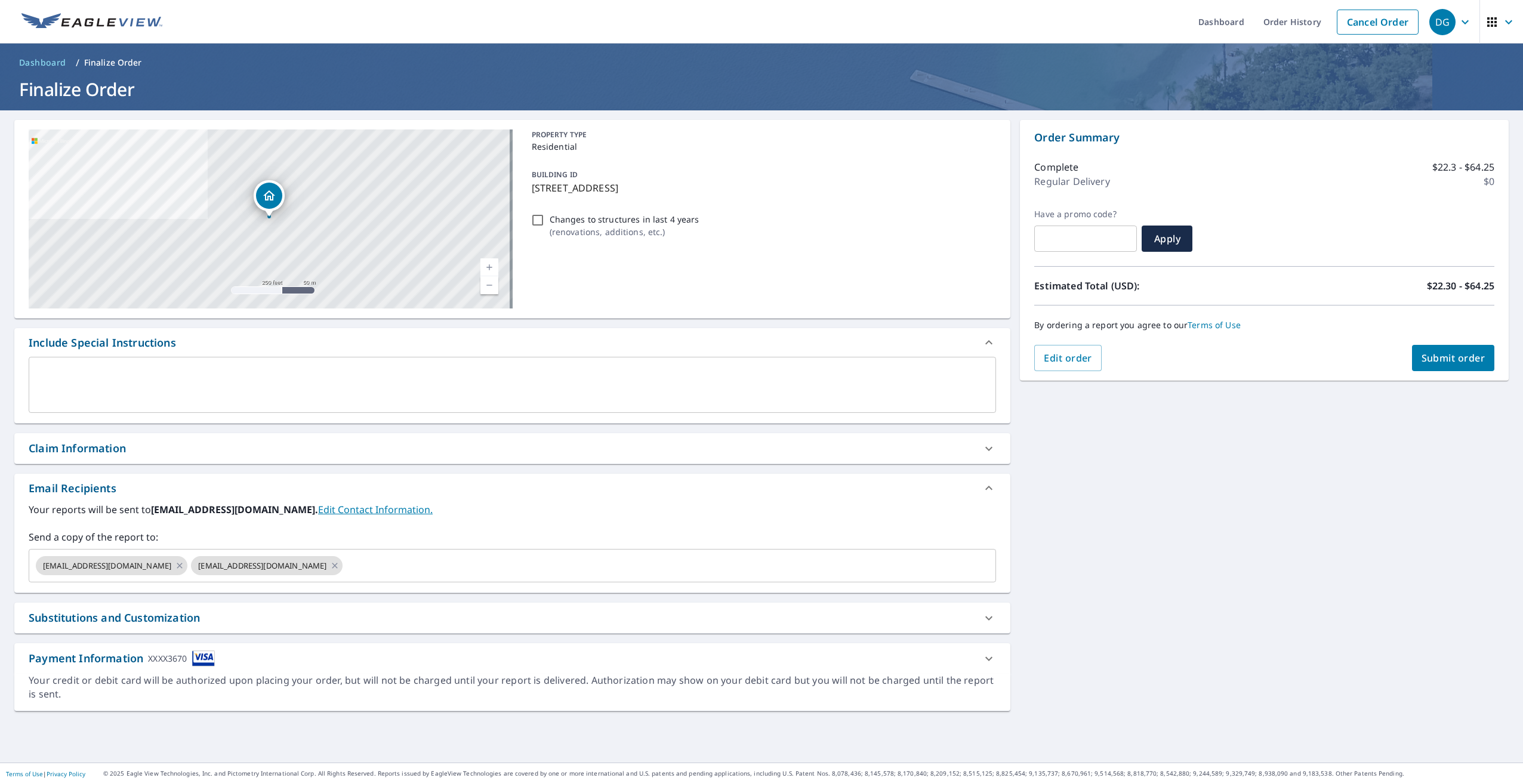
click at [954, 444] on div "Claim Information" at bounding box center [501, 448] width 946 height 16
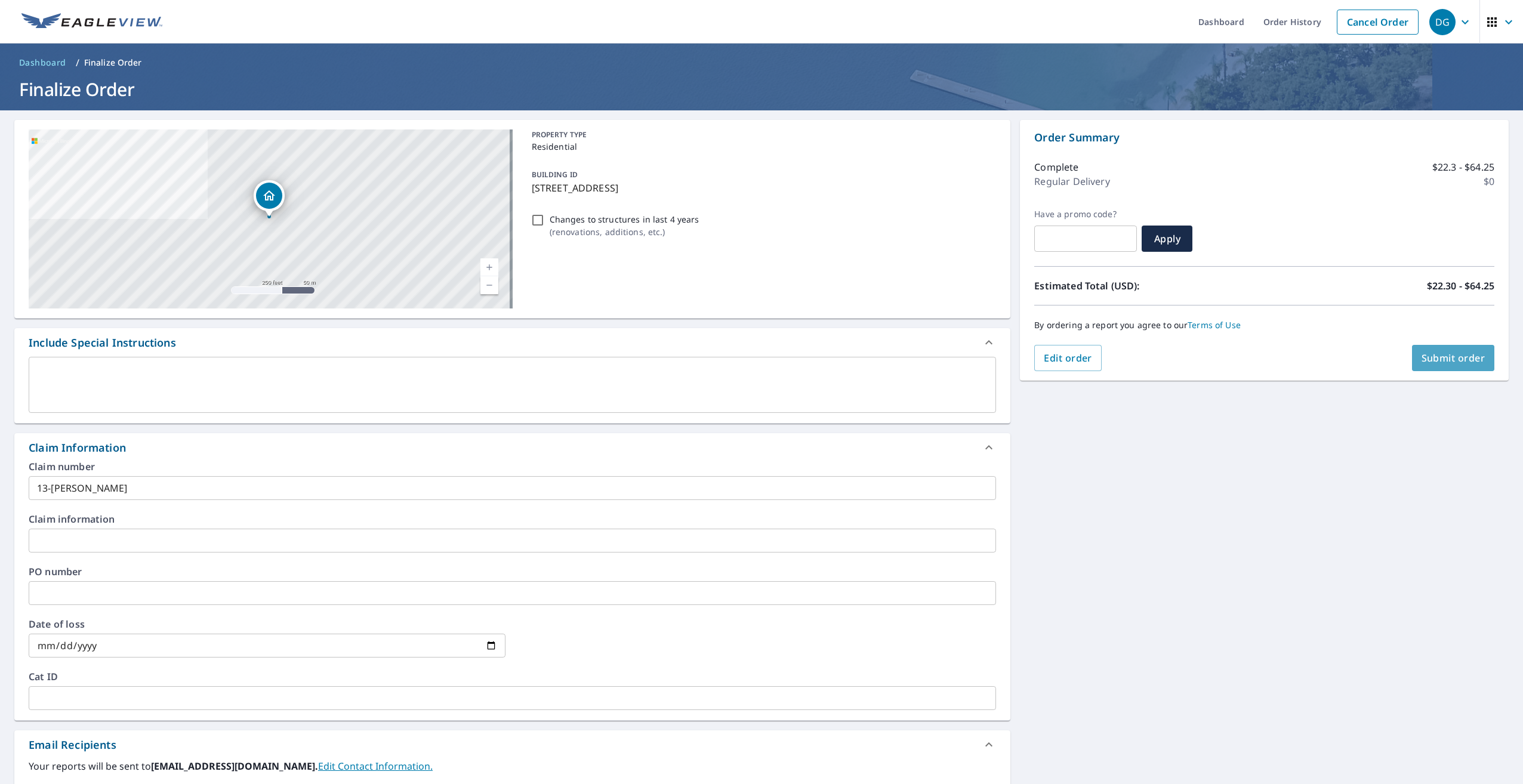
click at [1452, 362] on span "Submit order" at bounding box center [1454, 358] width 64 height 13
checkbox input "true"
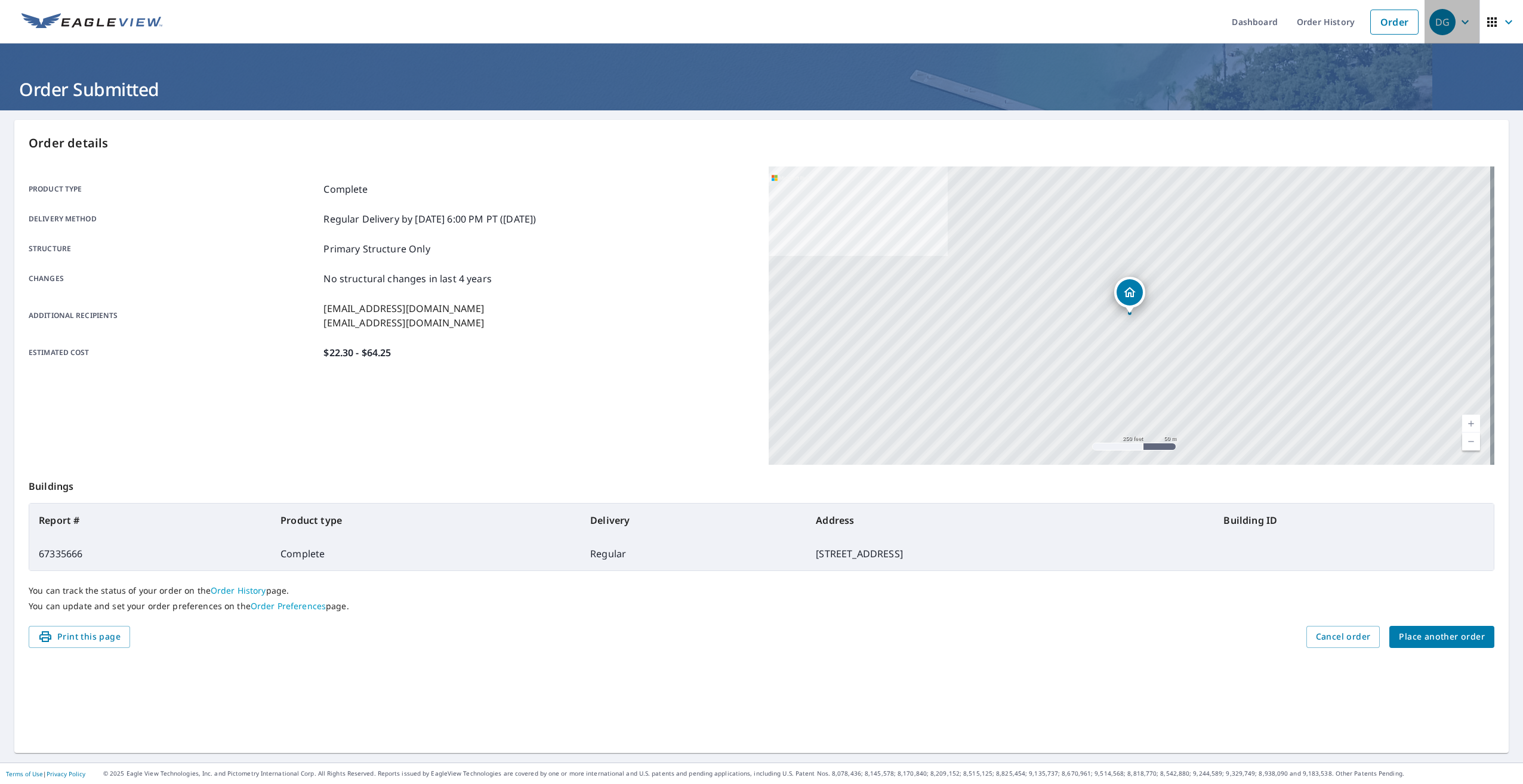
click at [1458, 21] on icon "button" at bounding box center [1465, 22] width 15 height 15
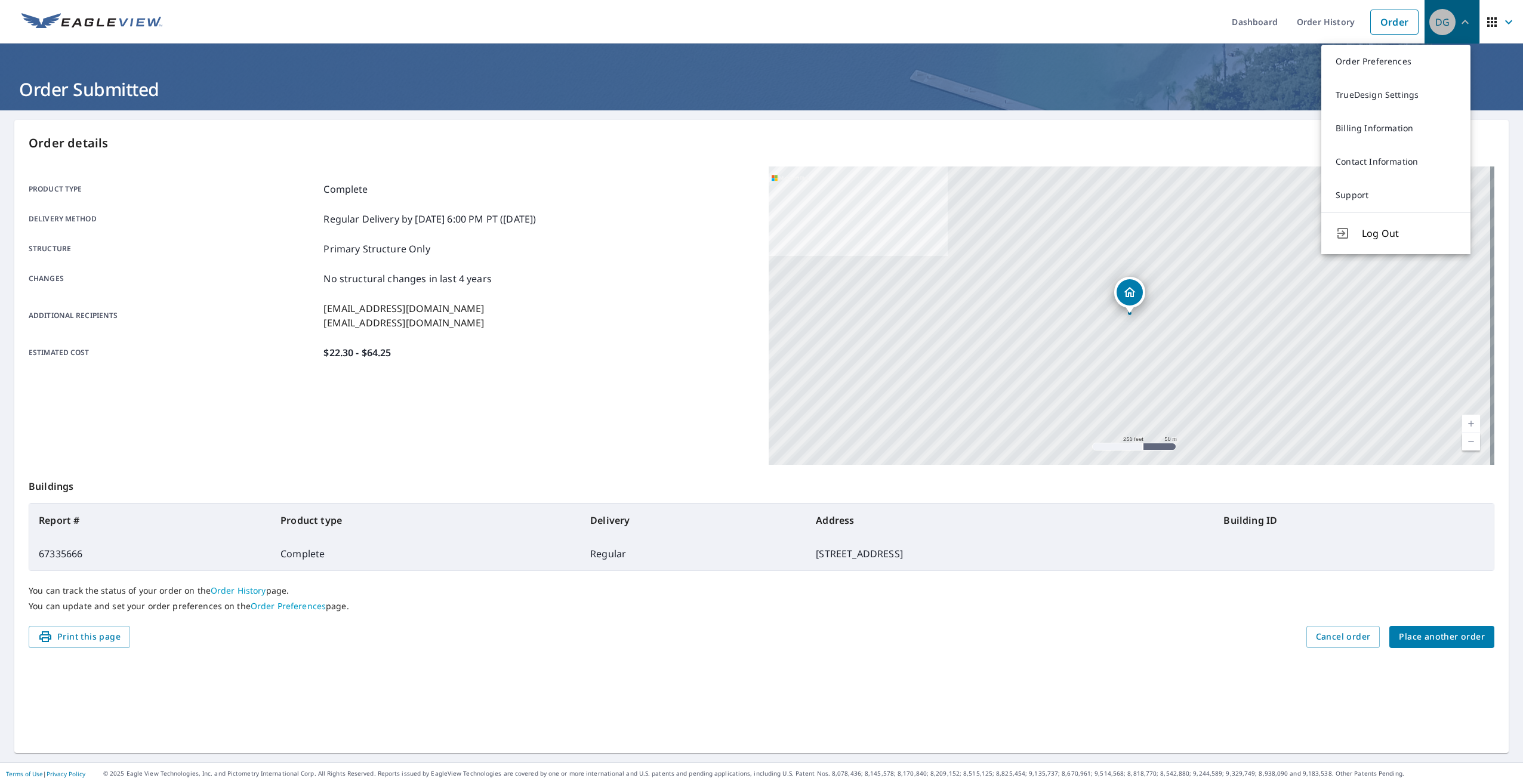
click at [1458, 21] on icon "button" at bounding box center [1465, 22] width 15 height 15
